Goal: Task Accomplishment & Management: Manage account settings

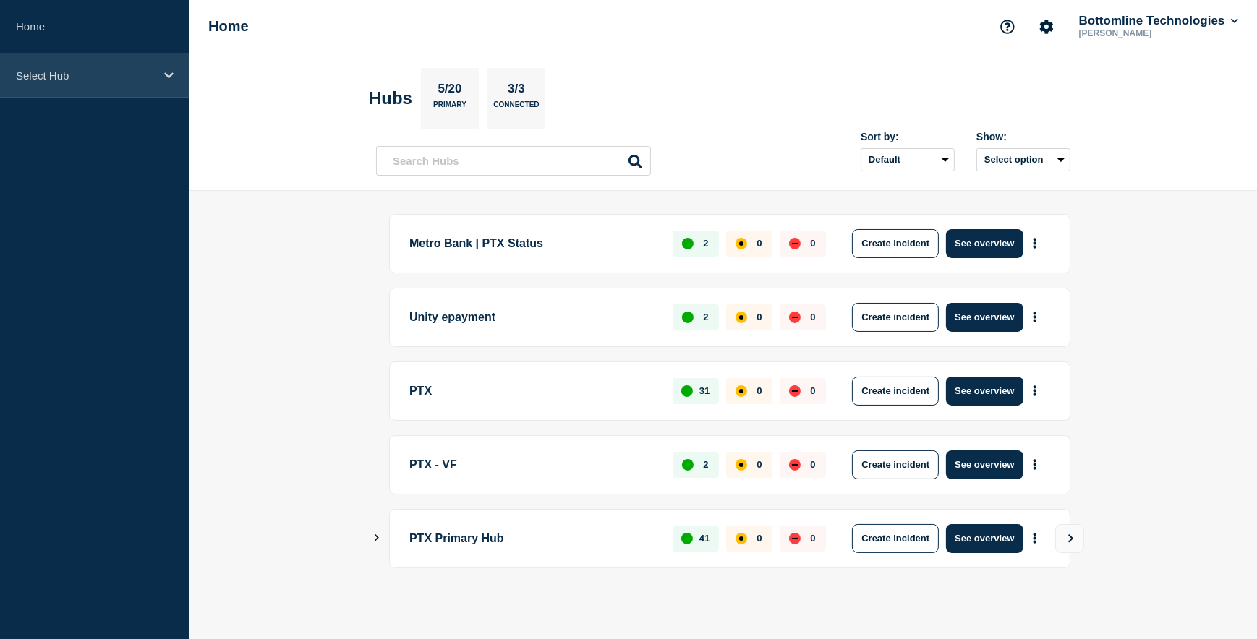
click at [82, 80] on p "Select Hub" at bounding box center [85, 75] width 139 height 12
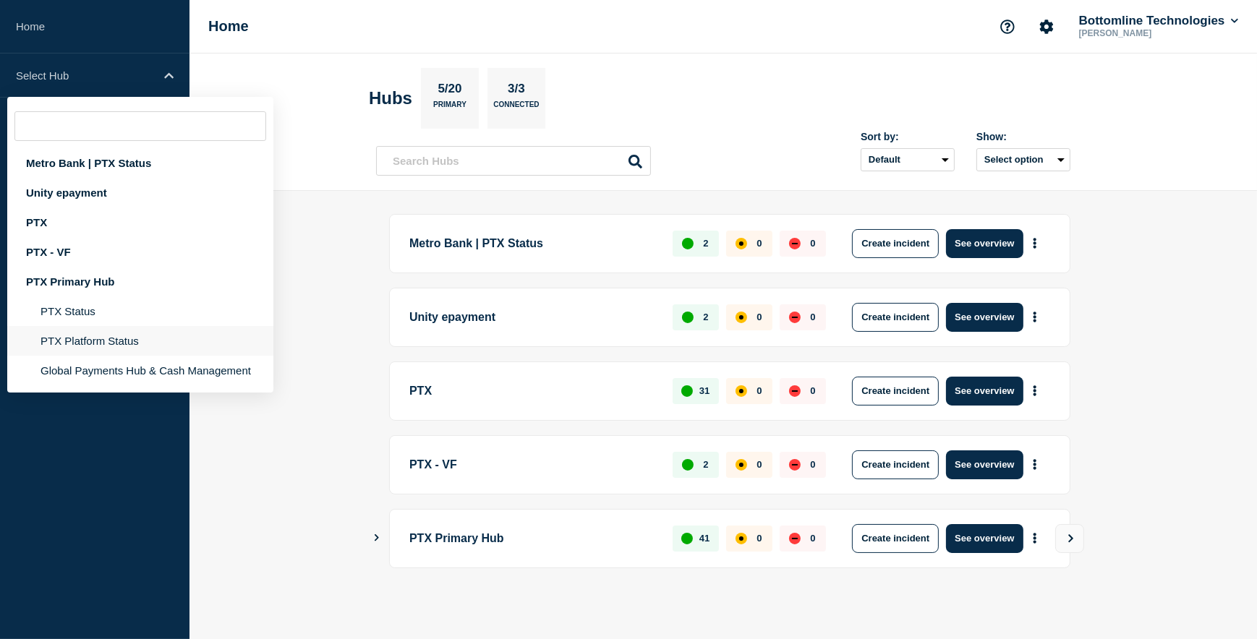
click at [95, 339] on li "PTX Platform Status" at bounding box center [140, 341] width 266 height 30
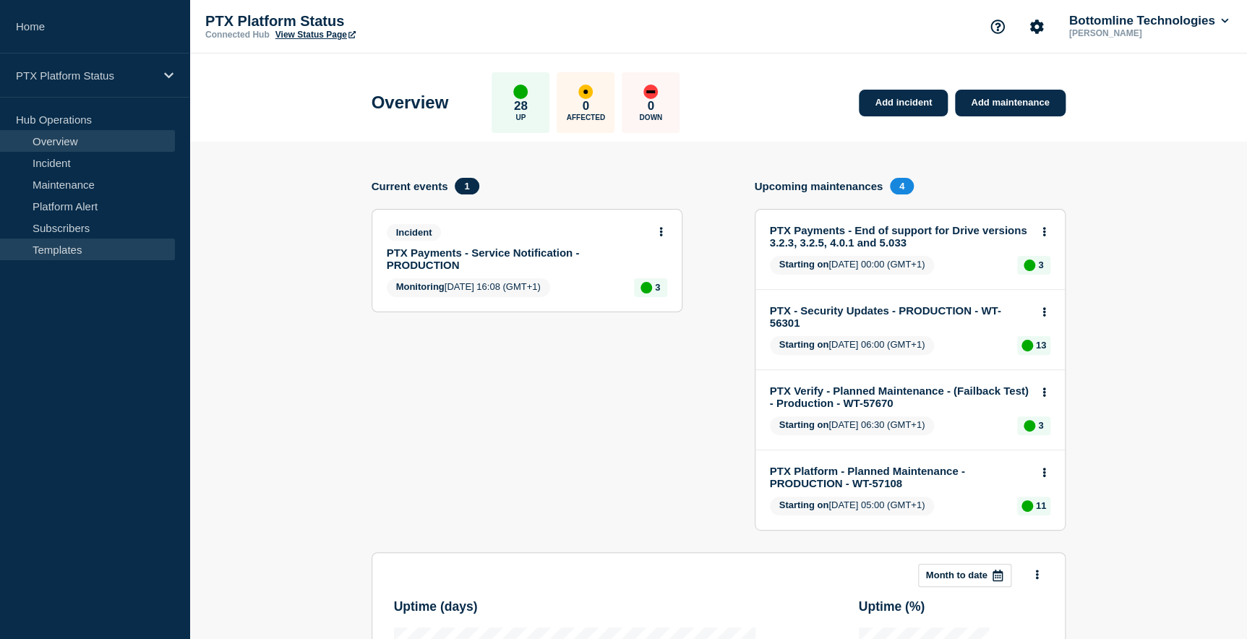
click at [66, 249] on link "Templates" at bounding box center [87, 250] width 175 height 22
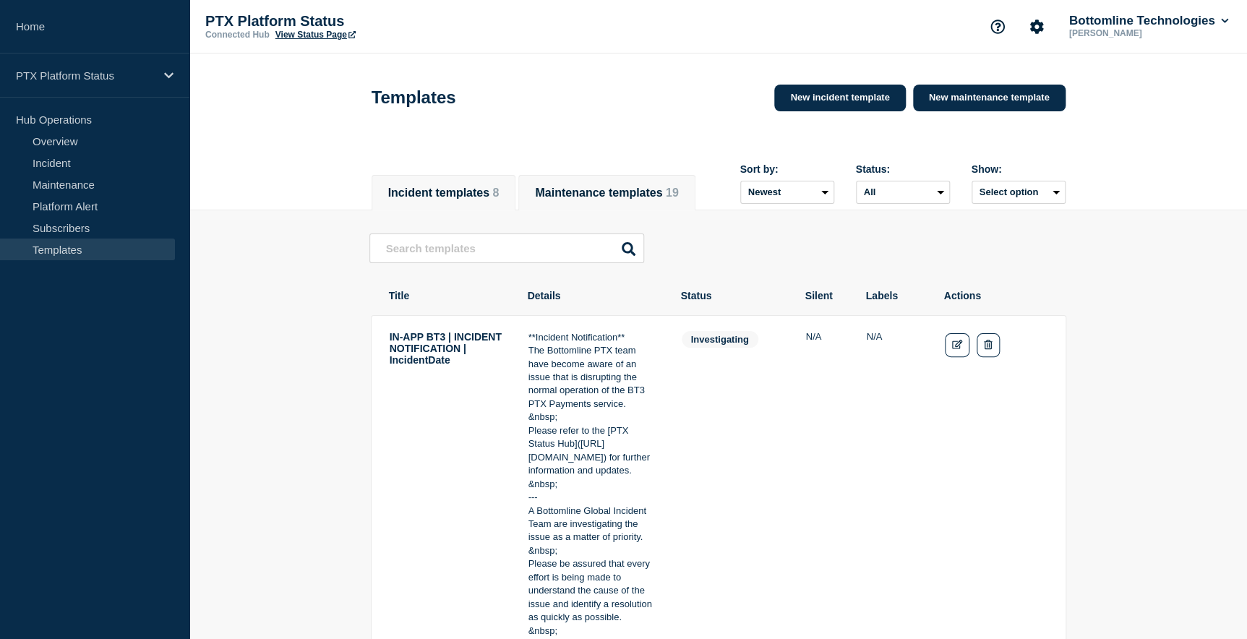
click at [614, 187] on button "Maintenance templates 19" at bounding box center [606, 193] width 143 height 13
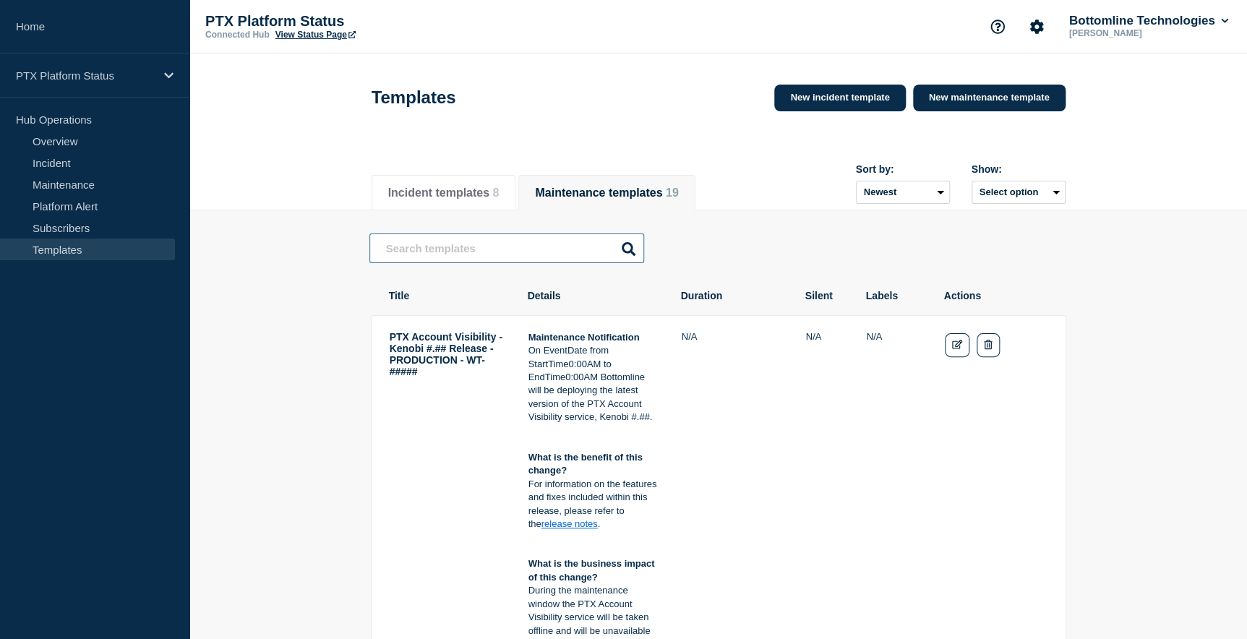
click at [418, 256] on input "text" at bounding box center [506, 249] width 275 height 30
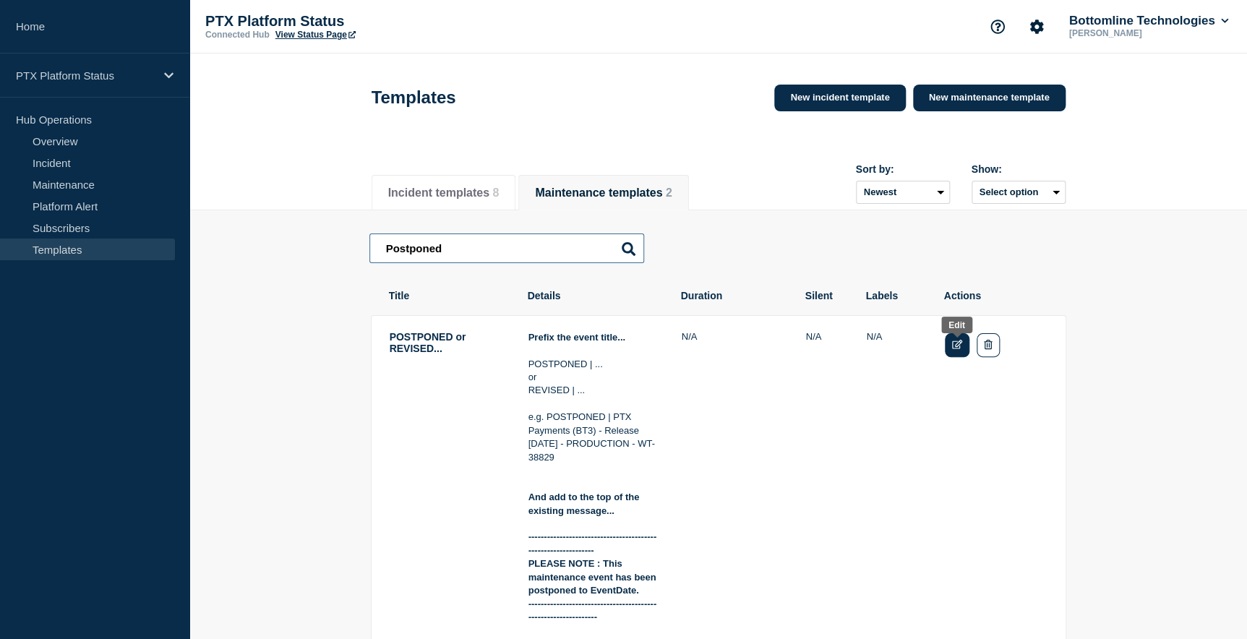
type input "Postponed"
click at [958, 349] on icon "Edit" at bounding box center [957, 344] width 11 height 9
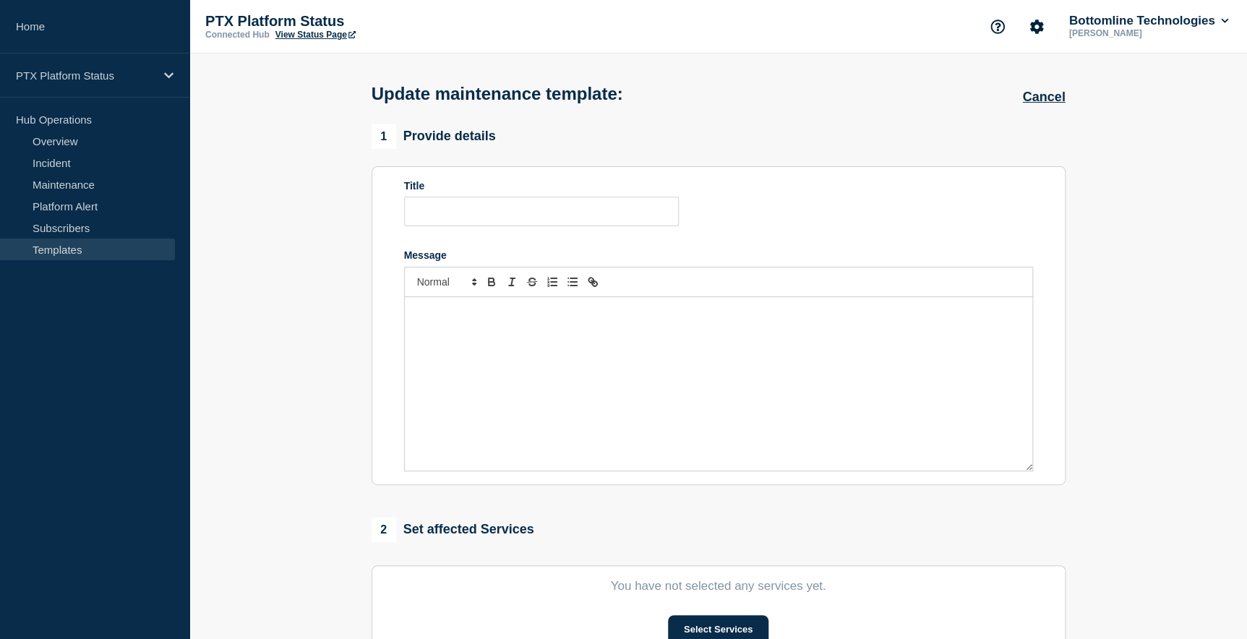
type input "POSTPONED or REVISED..."
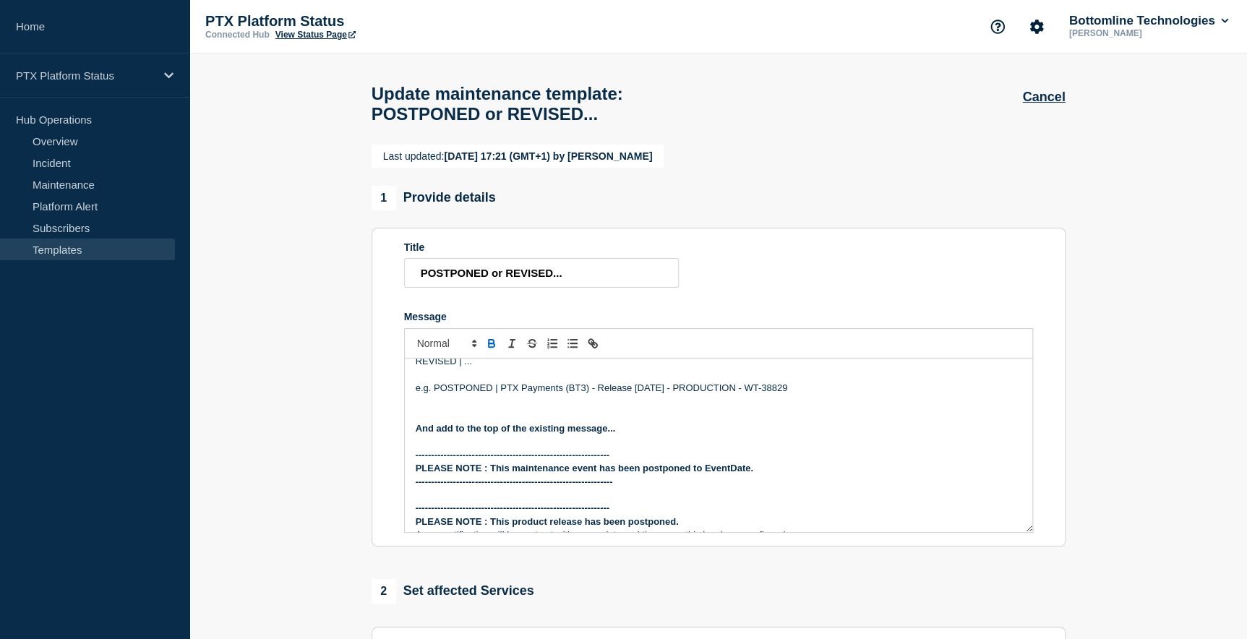
scroll to position [131, 0]
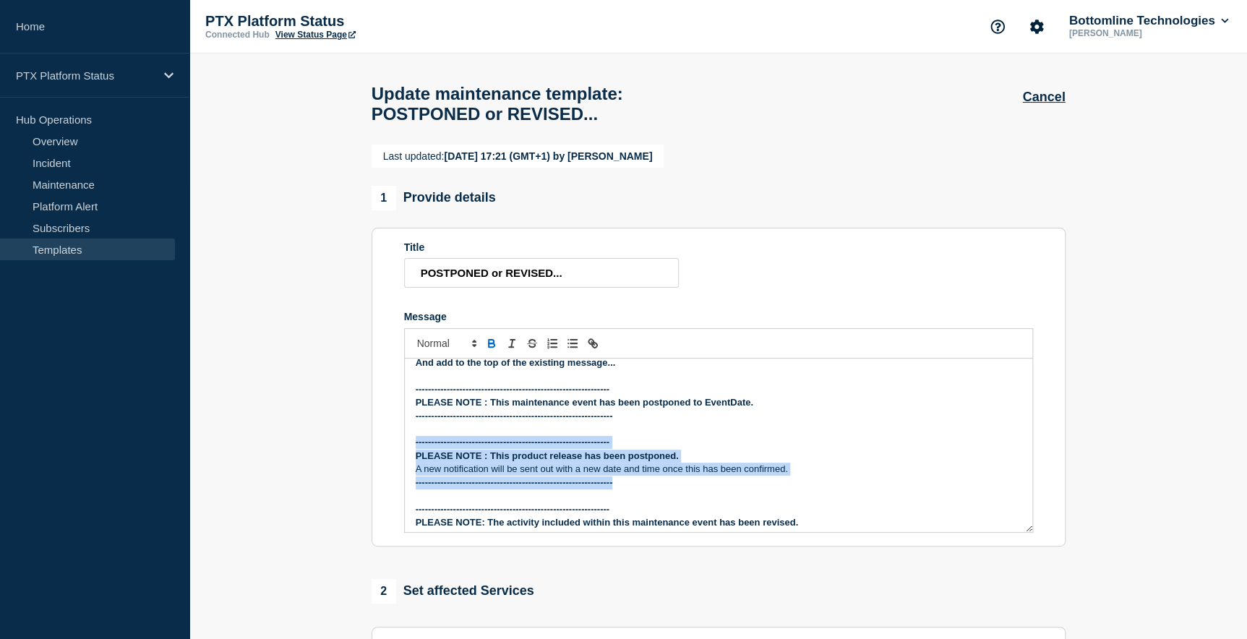
drag, startPoint x: 414, startPoint y: 450, endPoint x: 813, endPoint y: 490, distance: 401.1
click at [813, 490] on div "Prefix the event title... POSTPONED | ... or REVISED | ... e.g. POSTPONED | PTX…" at bounding box center [719, 446] width 628 height 174
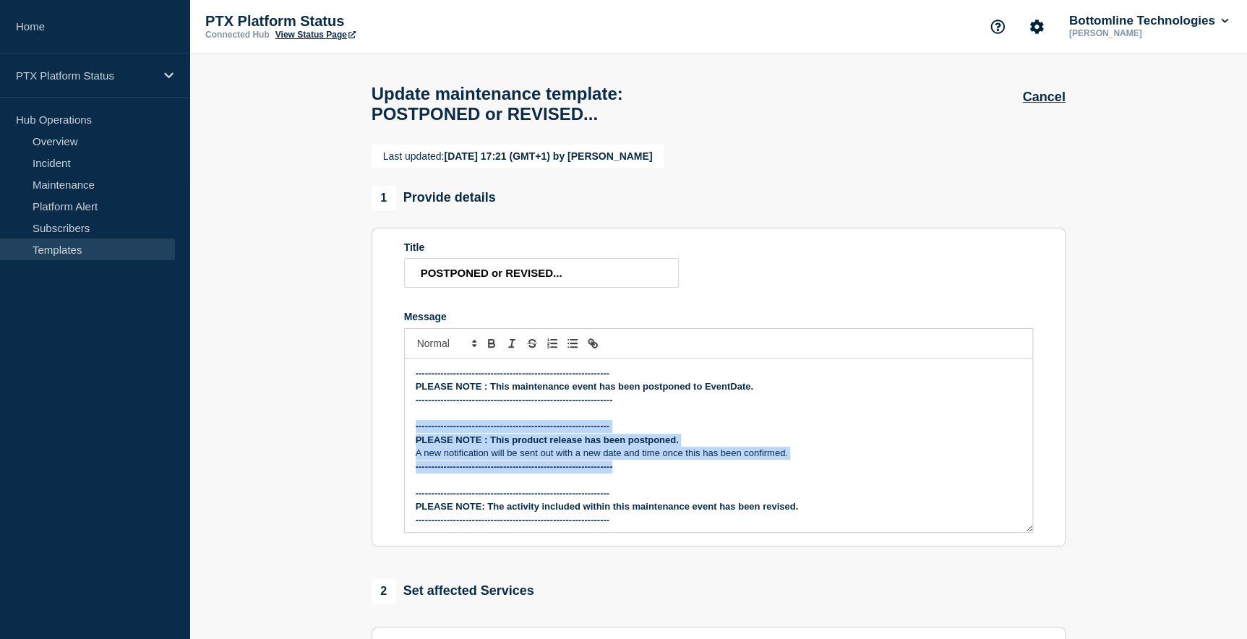
scroll to position [150, 0]
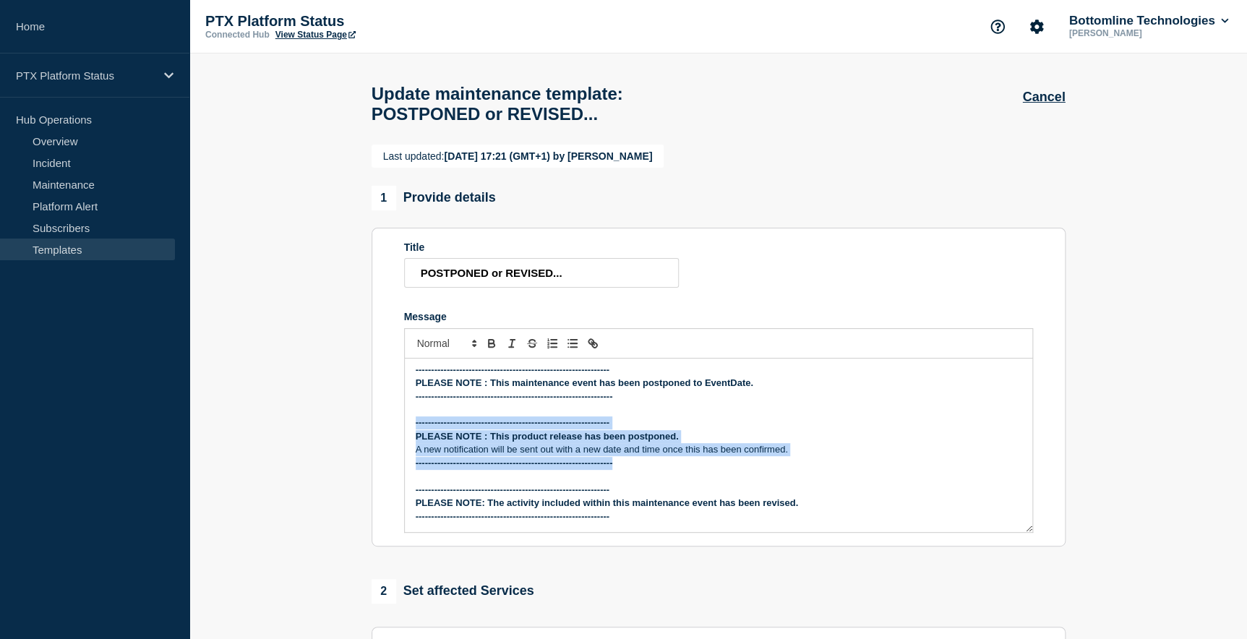
copy div "-------------------------------------------------------------- PLEASE NOTE : Th…"
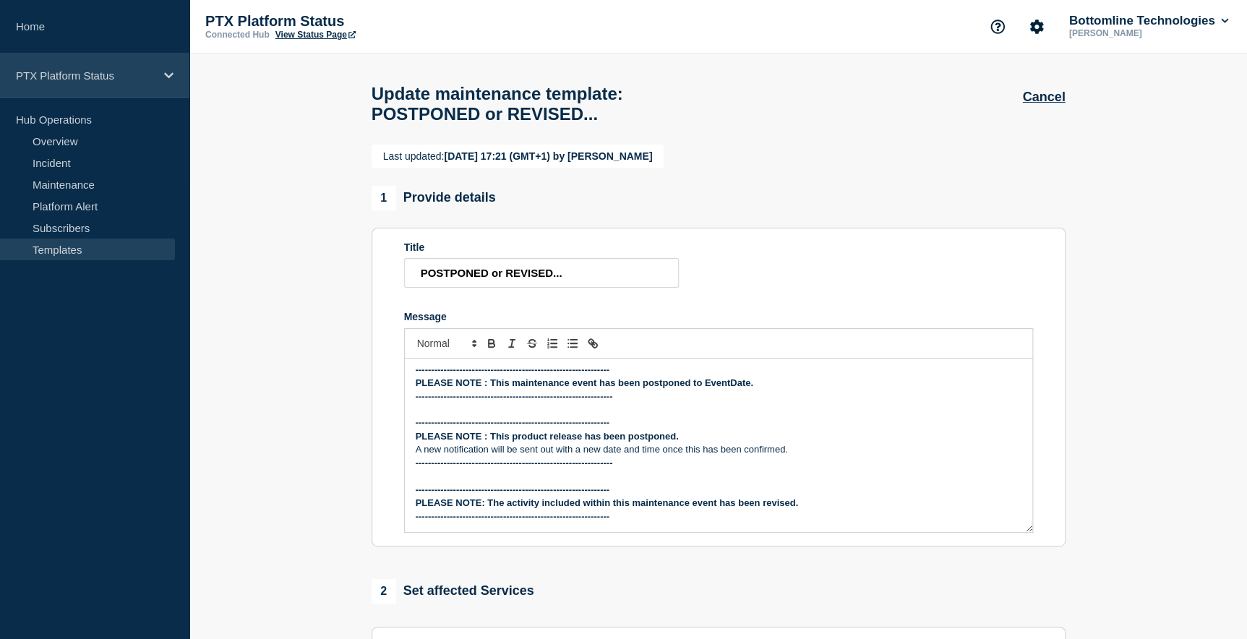
click at [166, 77] on icon at bounding box center [168, 75] width 9 height 11
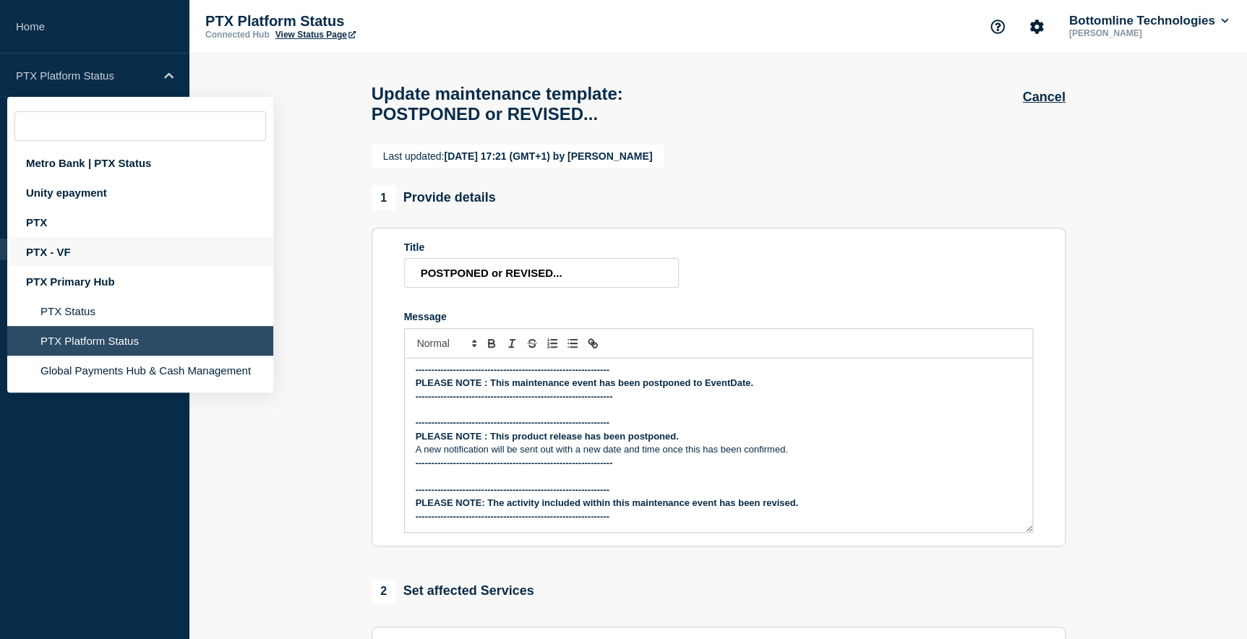
click at [71, 248] on div "PTX - VF" at bounding box center [140, 252] width 266 height 30
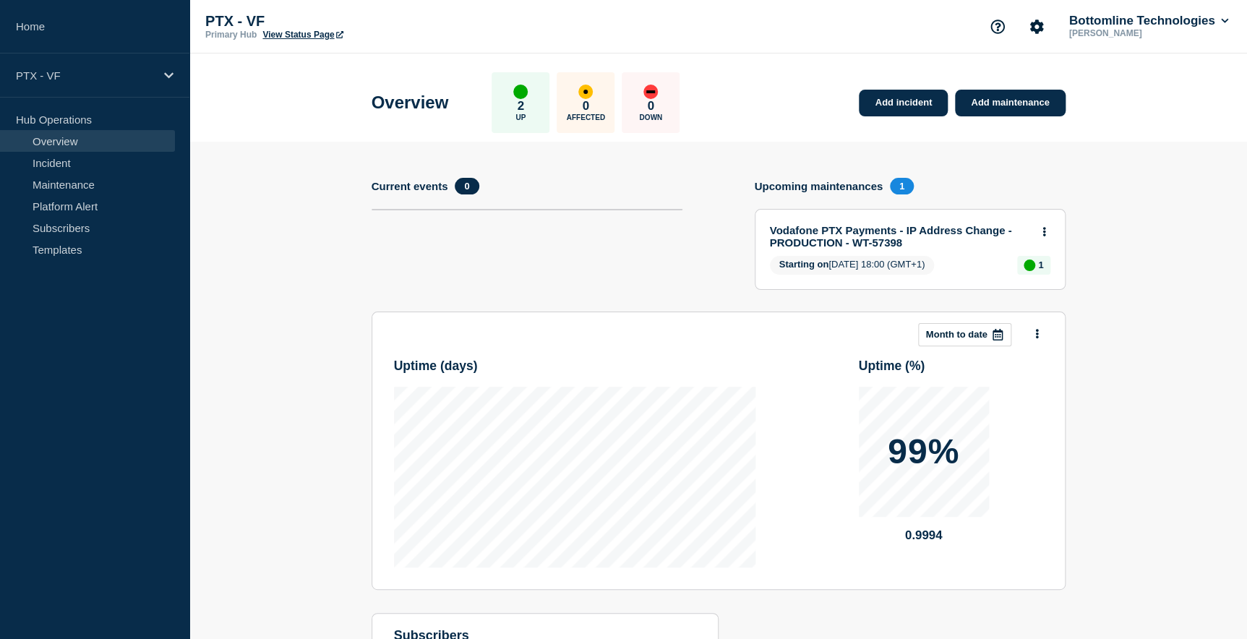
click at [962, 228] on link "Vodafone PTX Payments - IP Address Change - PRODUCTION - WT-57398" at bounding box center [900, 236] width 261 height 25
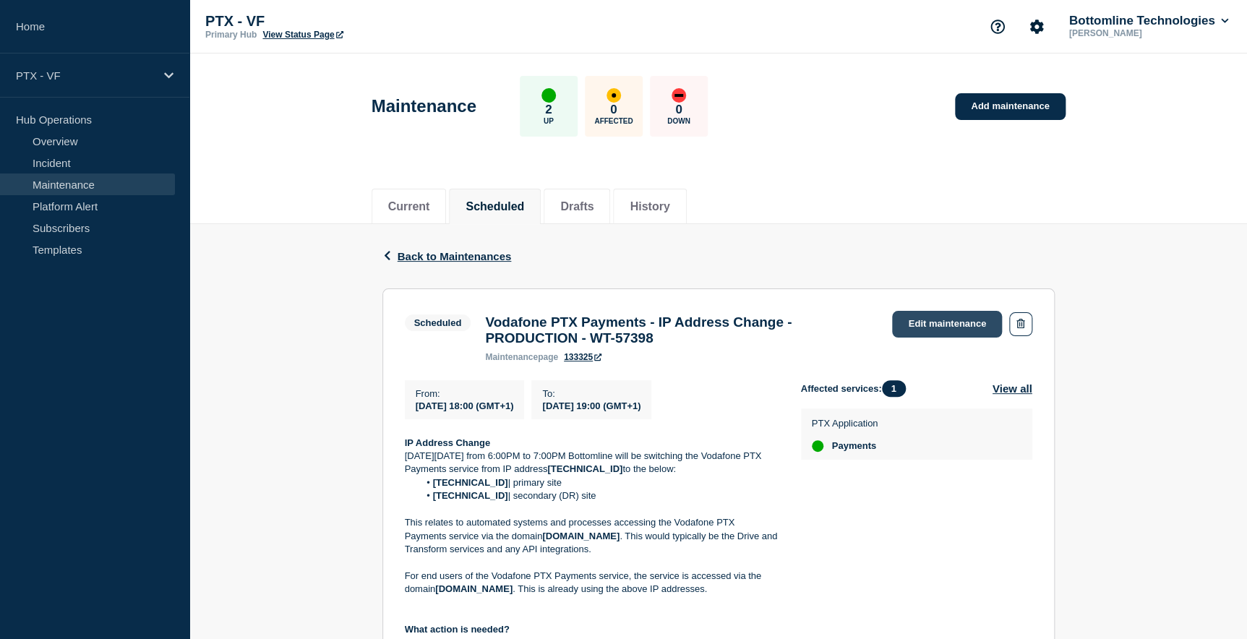
click at [942, 321] on link "Edit maintenance" at bounding box center [947, 324] width 110 height 27
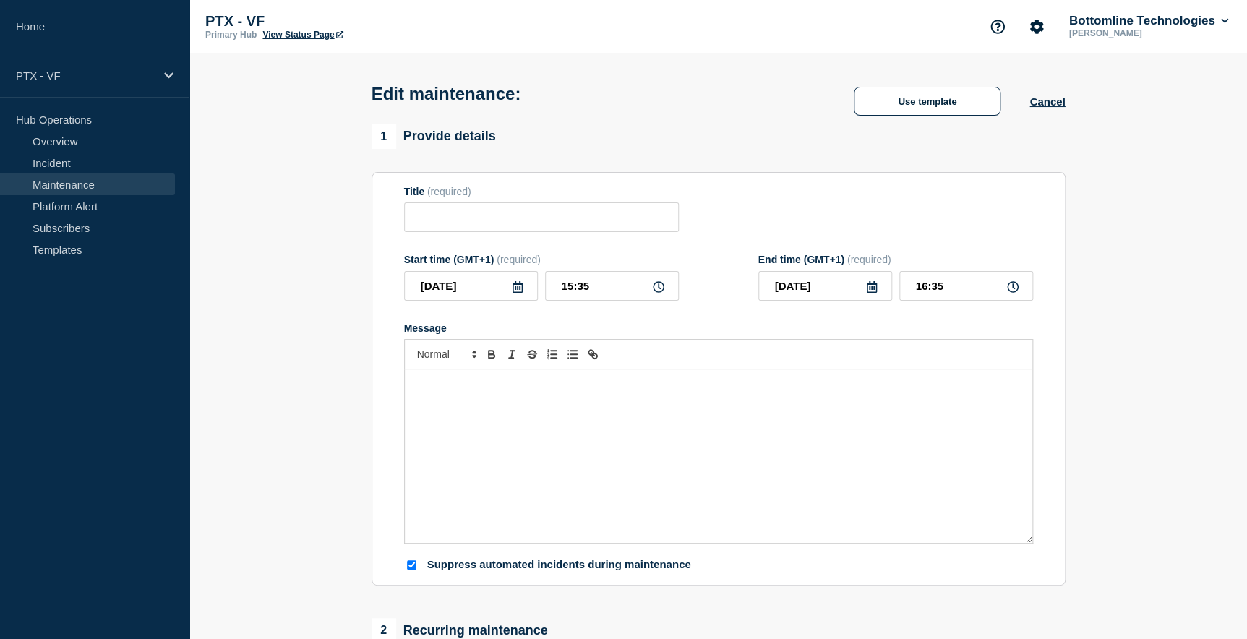
type input "Vodafone PTX Payments - IP Address Change - PRODUCTION - WT-57398"
type input "[DATE]"
type input "18:00"
type input "[DATE]"
type input "19:00"
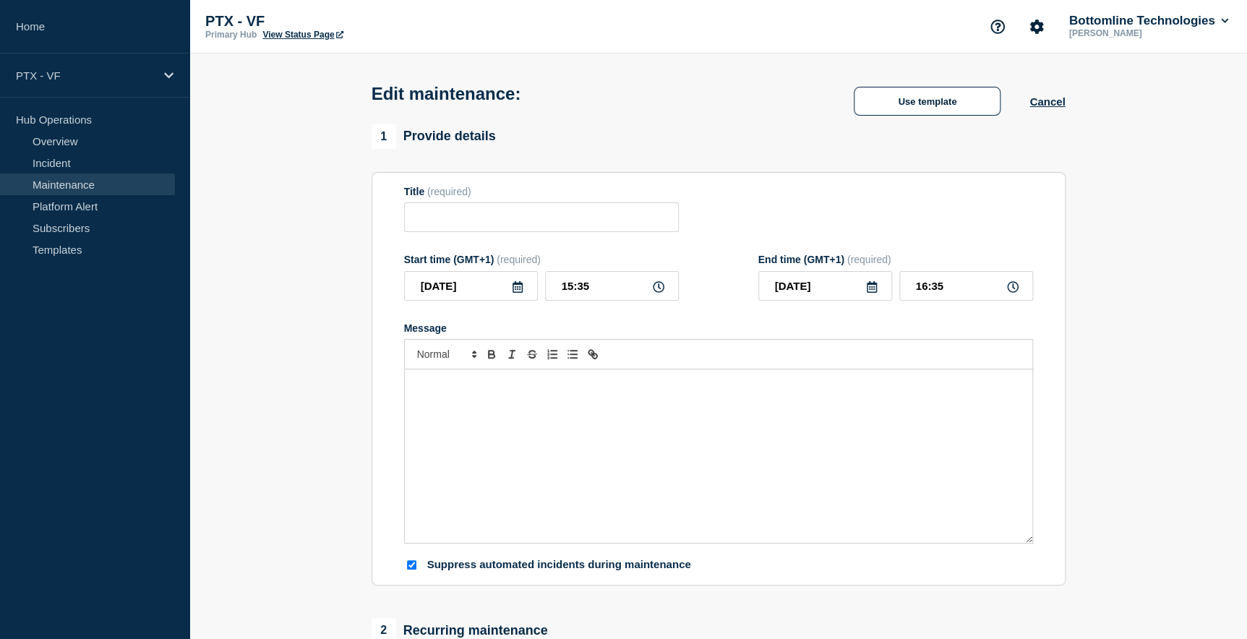
checkbox input "true"
checkbox input "false"
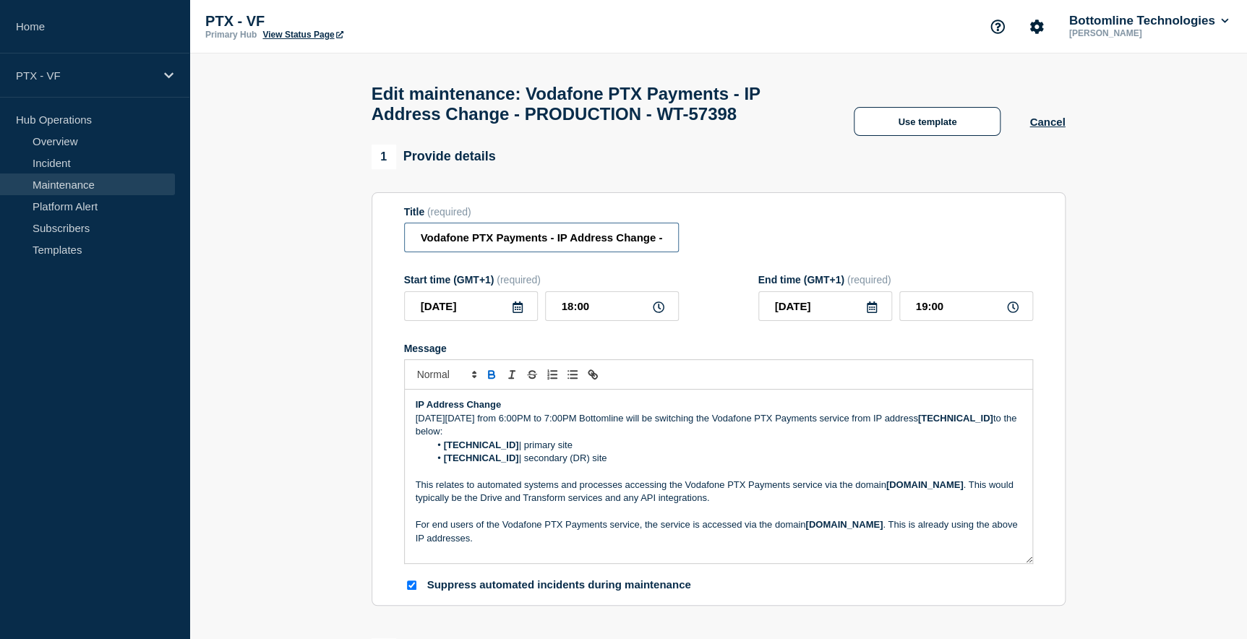
click at [416, 242] on input "Vodafone PTX Payments - IP Address Change - PRODUCTION - WT-57398" at bounding box center [541, 238] width 275 height 30
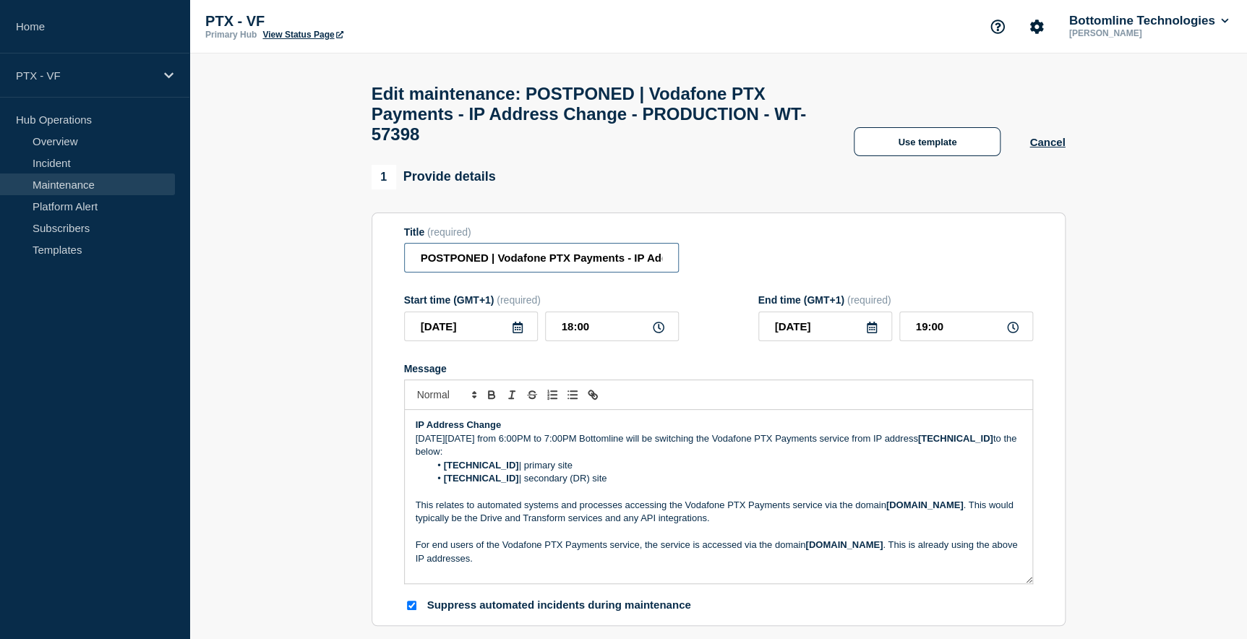
type input "POSTPONED | Vodafone PTX Payments - IP Address Change - PRODUCTION - WT-57398"
click at [416, 430] on strong "IP Address Change" at bounding box center [458, 424] width 85 height 11
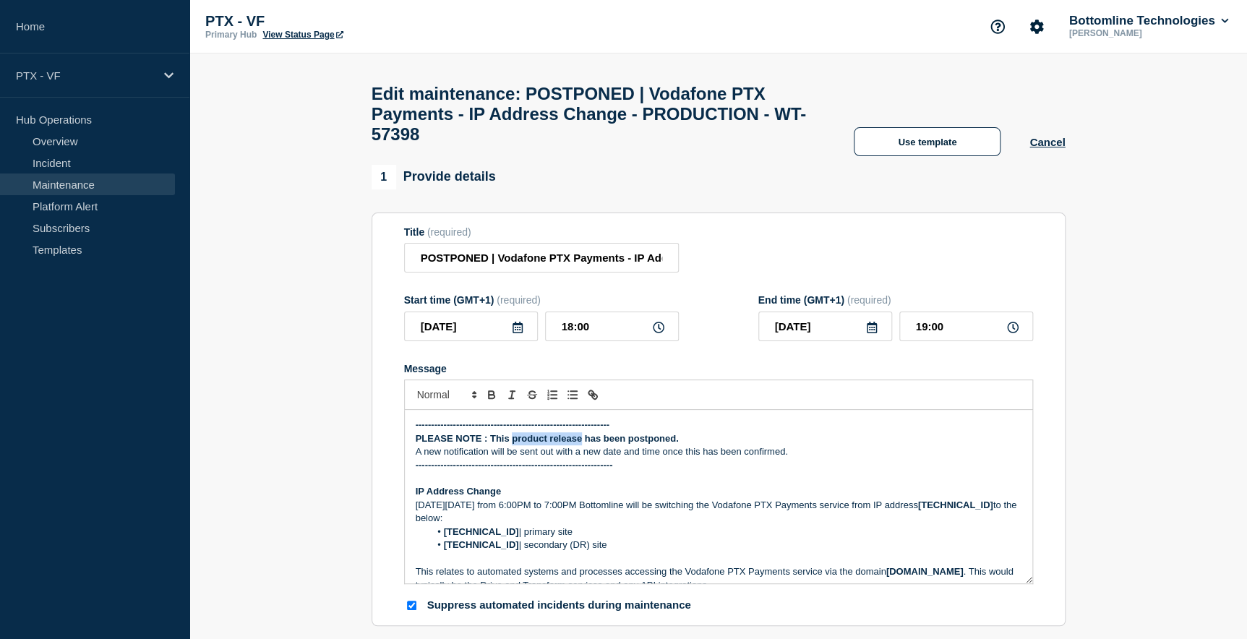
drag, startPoint x: 513, startPoint y: 450, endPoint x: 580, endPoint y: 449, distance: 66.5
click at [580, 444] on strong "PLEASE NOTE : This product release has been postponed." at bounding box center [547, 438] width 263 height 11
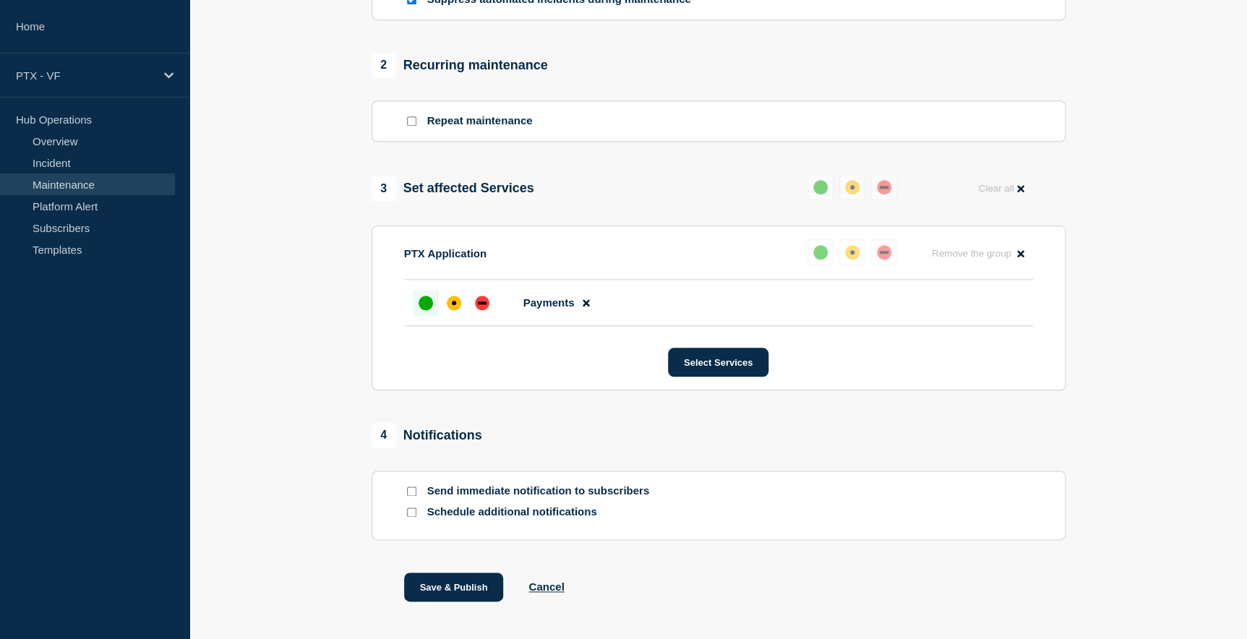
scroll to position [674, 0]
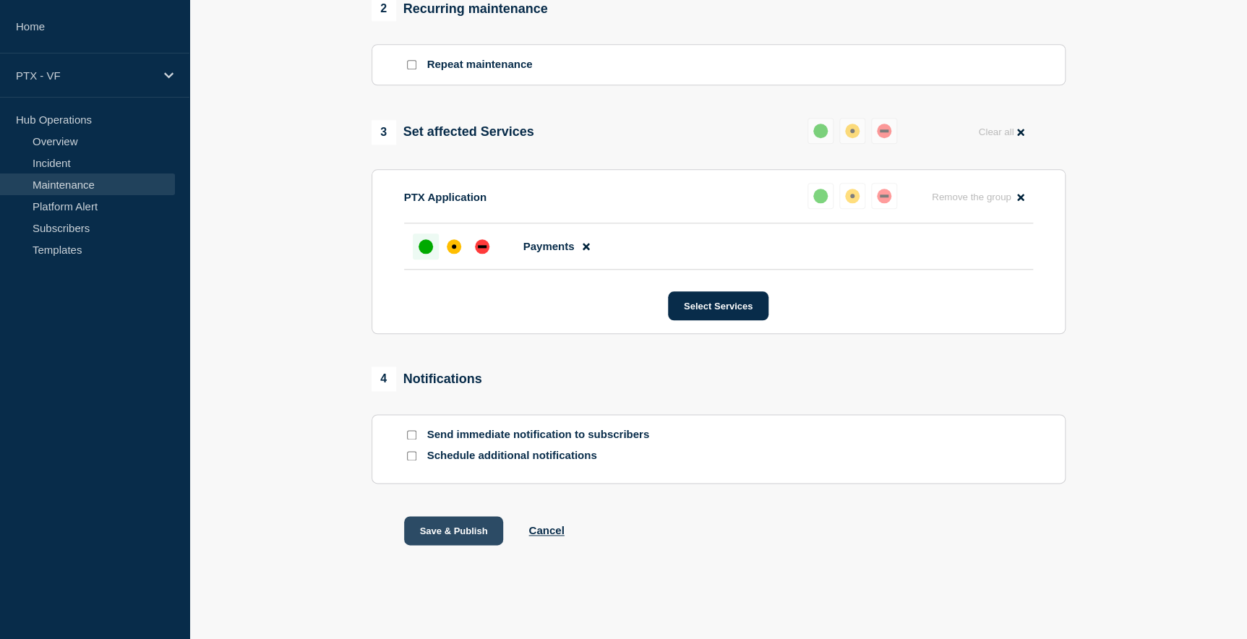
click at [456, 531] on button "Save & Publish" at bounding box center [454, 530] width 100 height 29
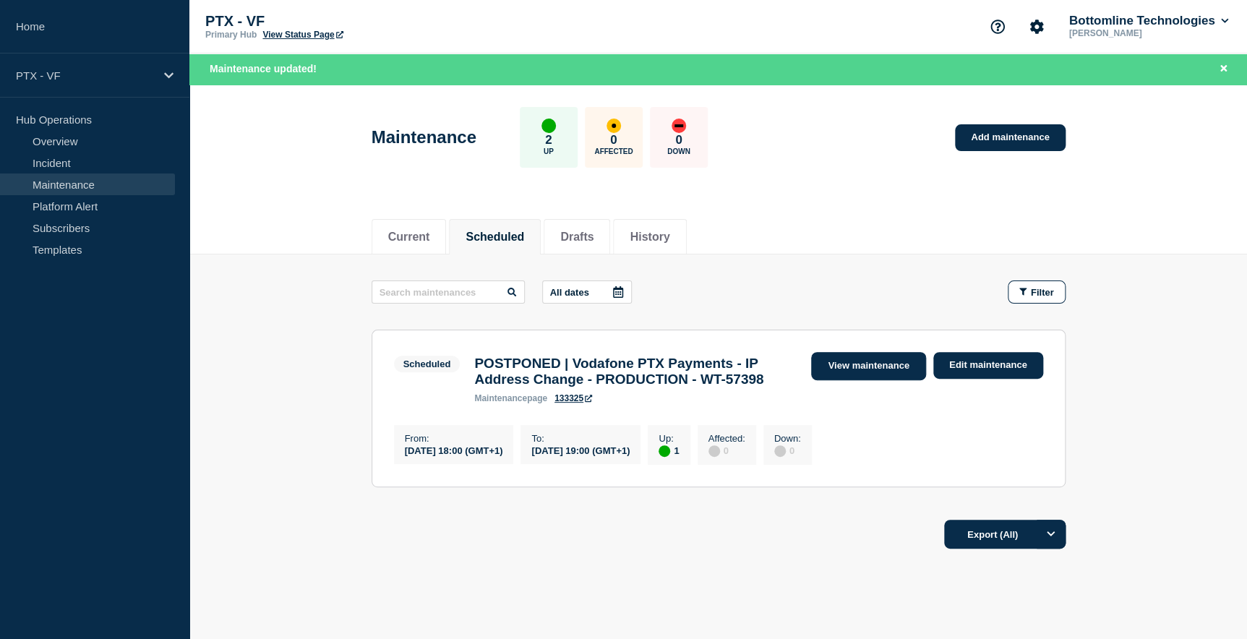
click at [851, 365] on link "View maintenance" at bounding box center [868, 366] width 114 height 28
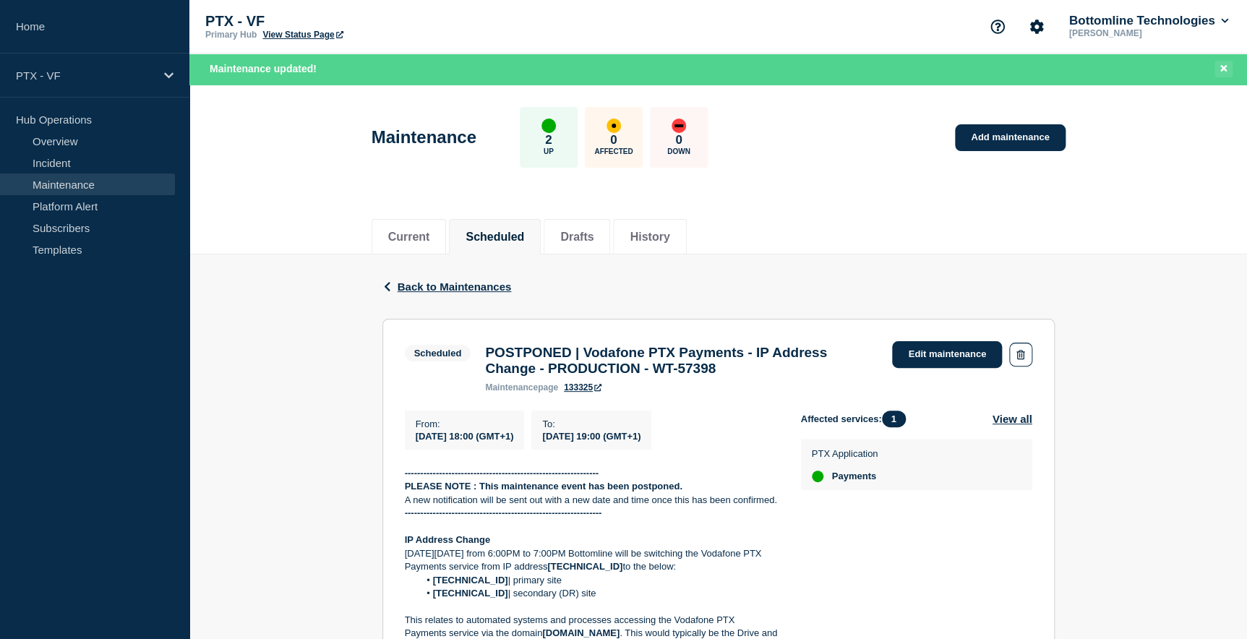
click at [1225, 67] on icon "Close banner" at bounding box center [1224, 68] width 7 height 7
